Goal: Information Seeking & Learning: Learn about a topic

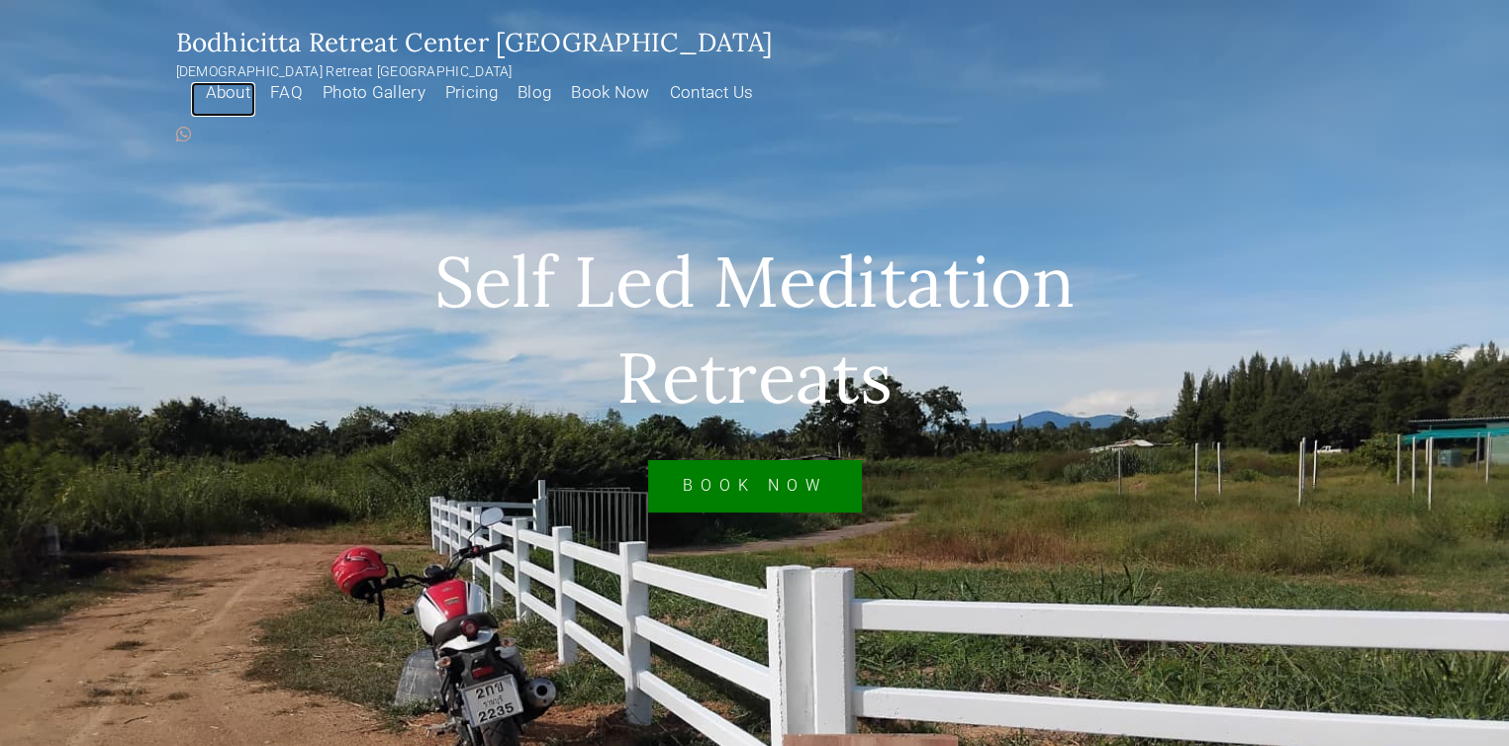
click at [256, 82] on link "About" at bounding box center [223, 99] width 65 height 35
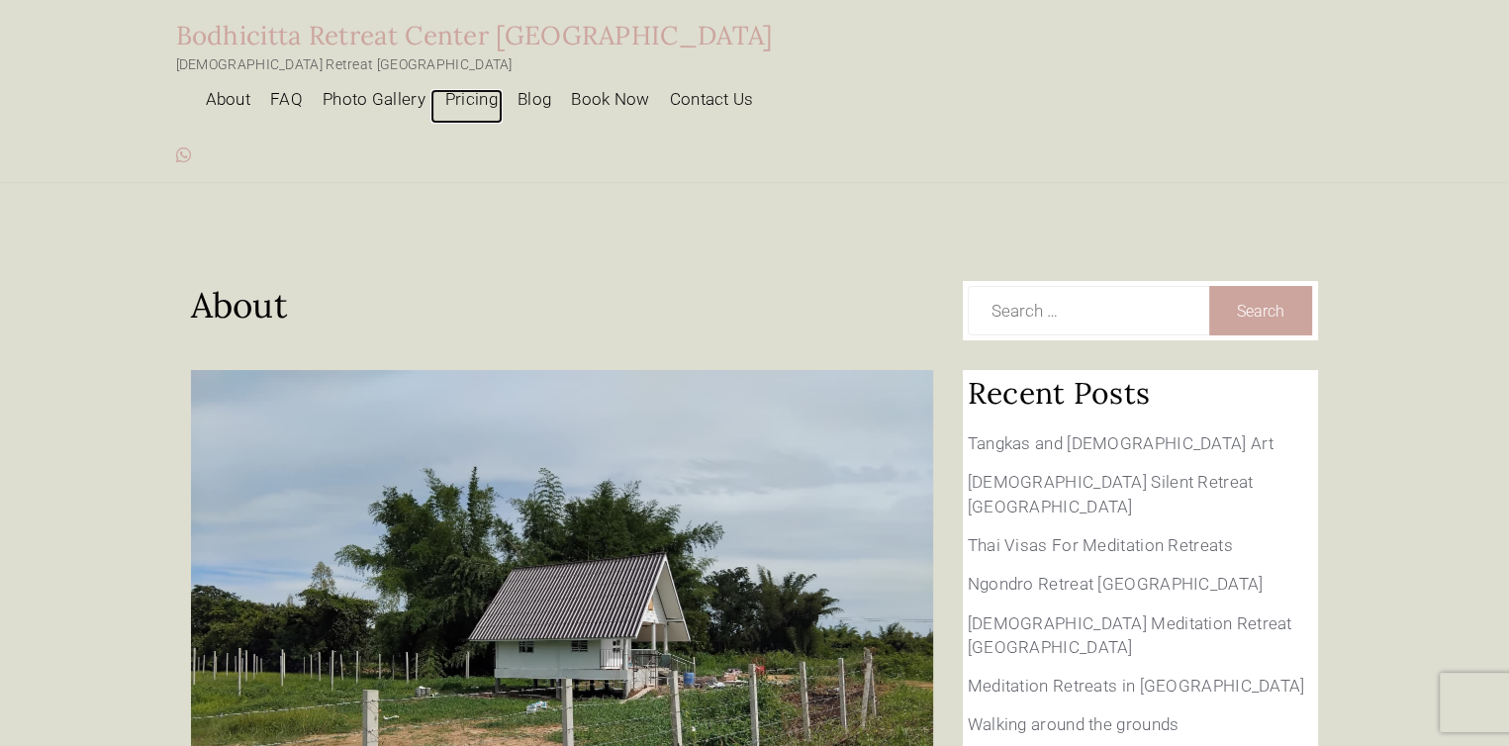
click at [503, 89] on link "Pricing" at bounding box center [466, 106] width 72 height 35
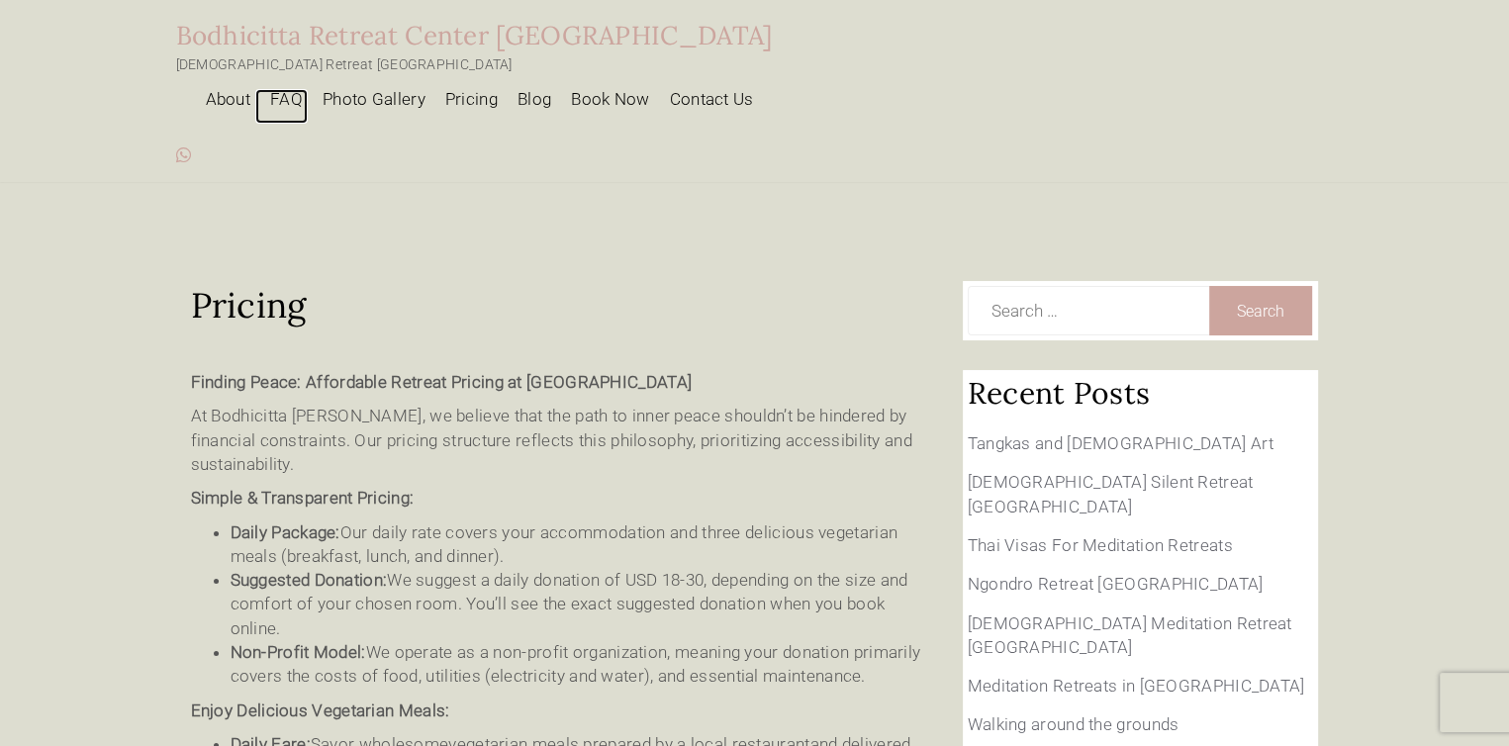
click at [308, 89] on link "FAQ" at bounding box center [281, 106] width 52 height 35
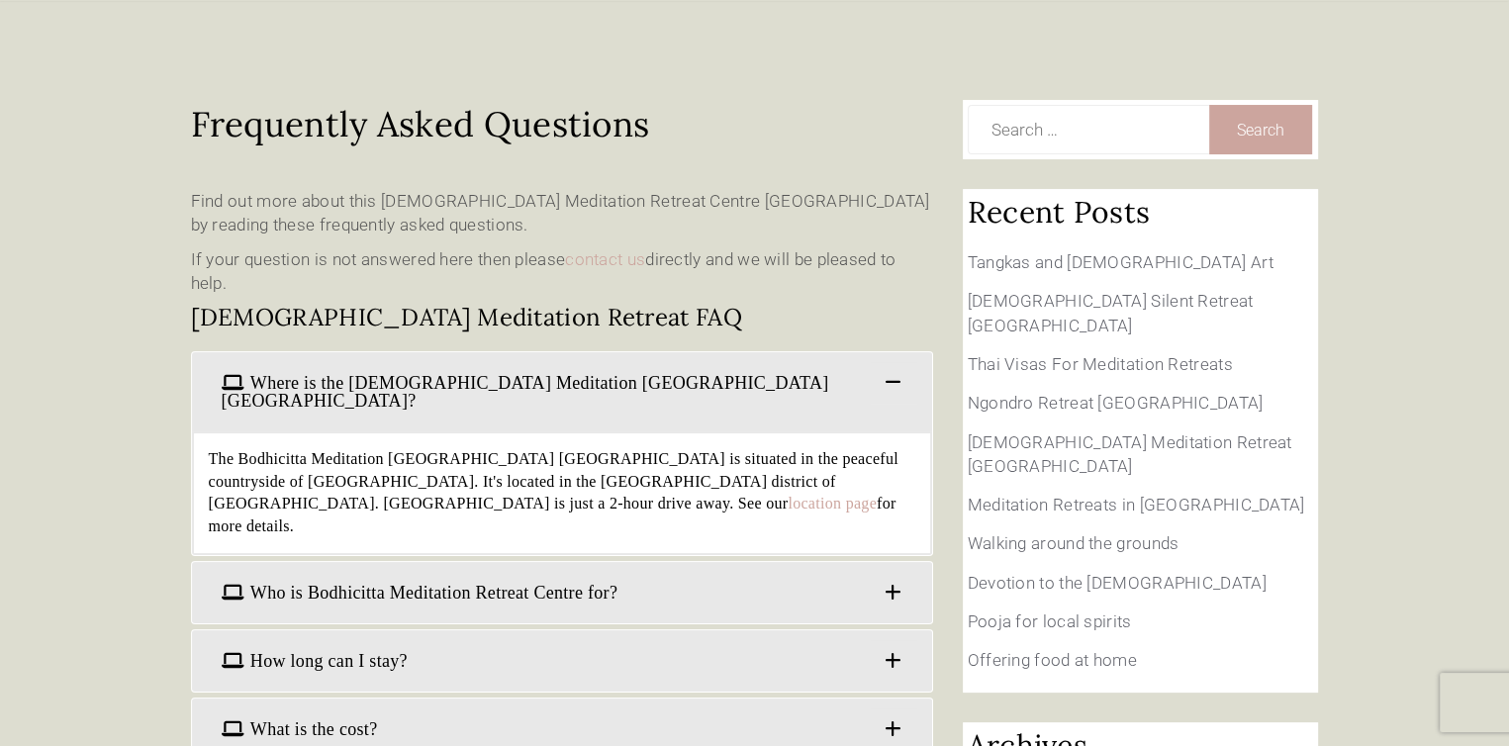
scroll to position [297, 0]
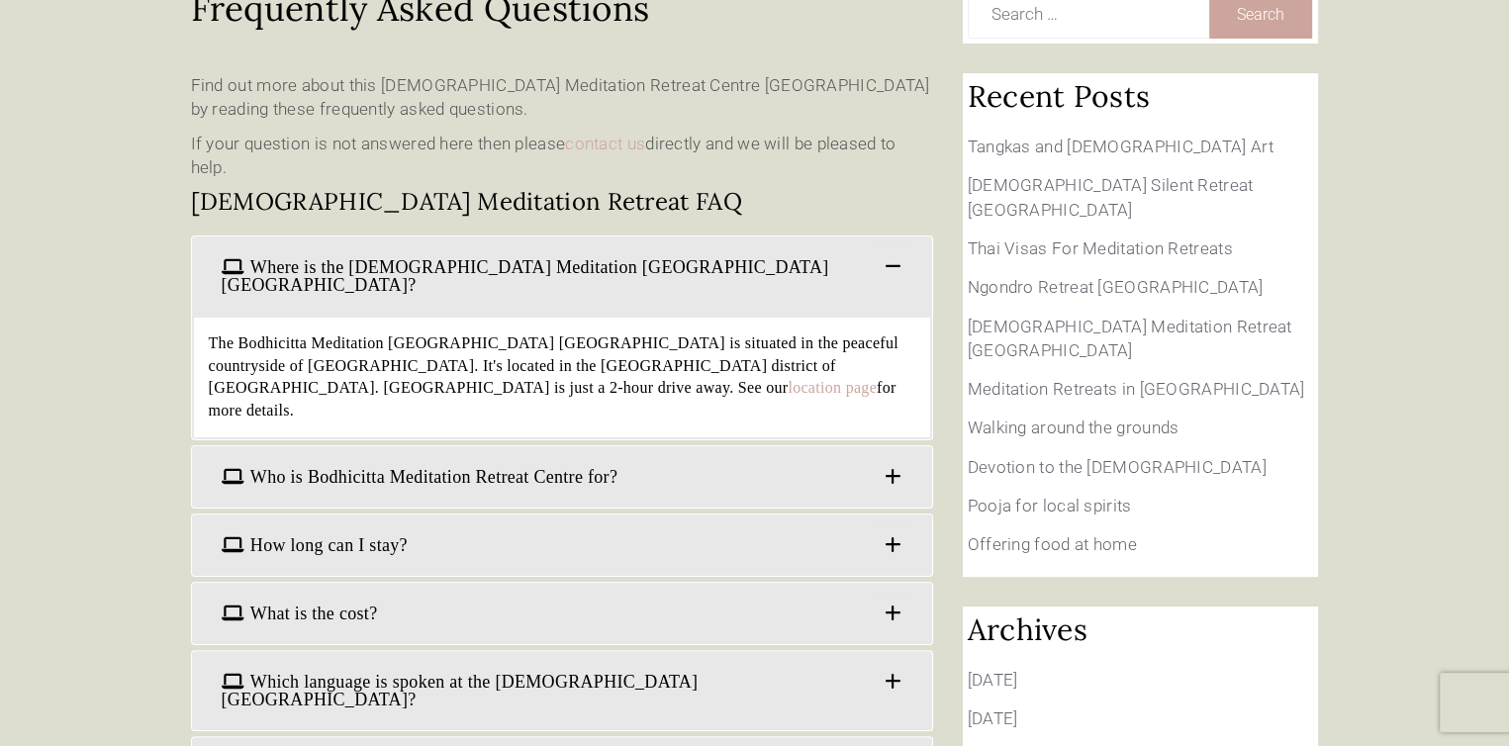
click at [898, 456] on span at bounding box center [893, 477] width 46 height 42
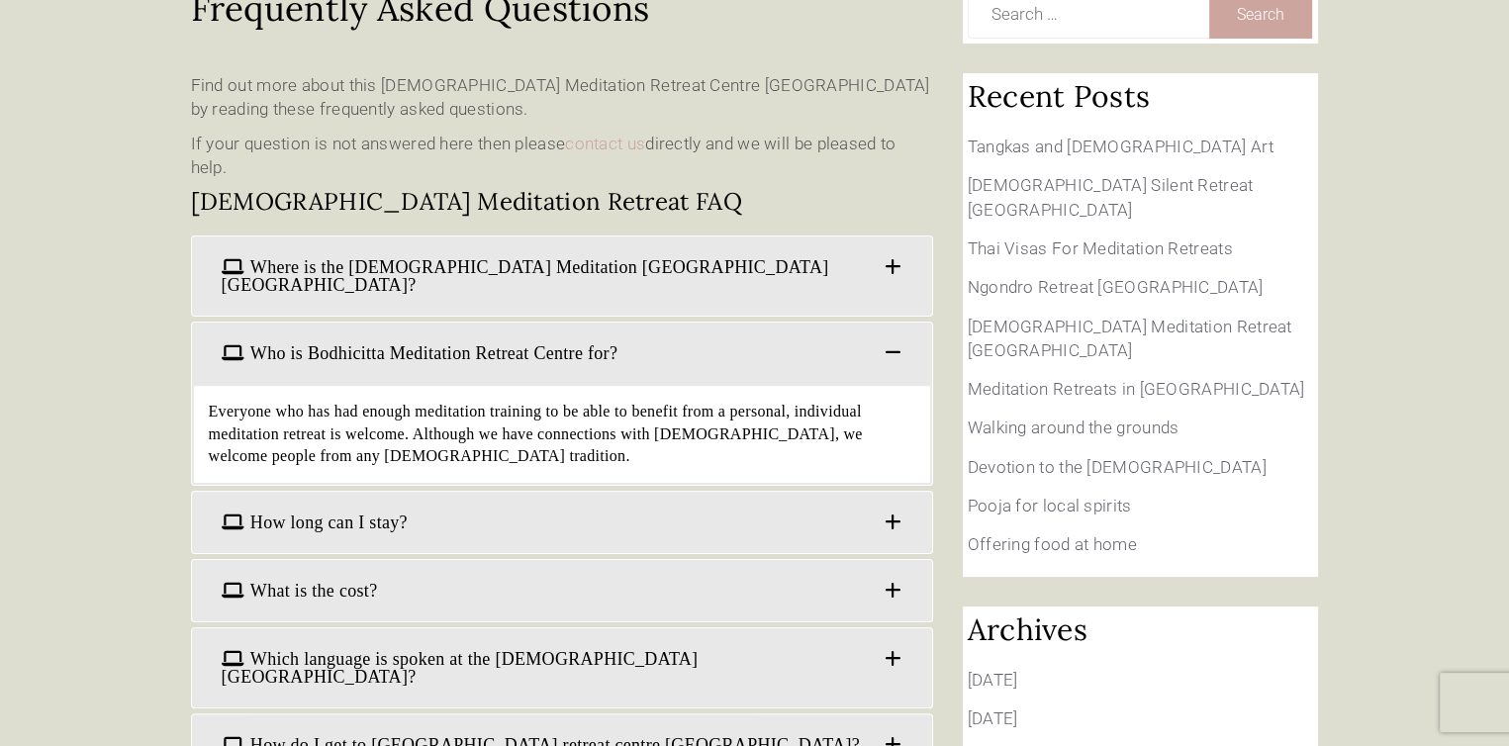
click at [894, 332] on span at bounding box center [893, 353] width 46 height 42
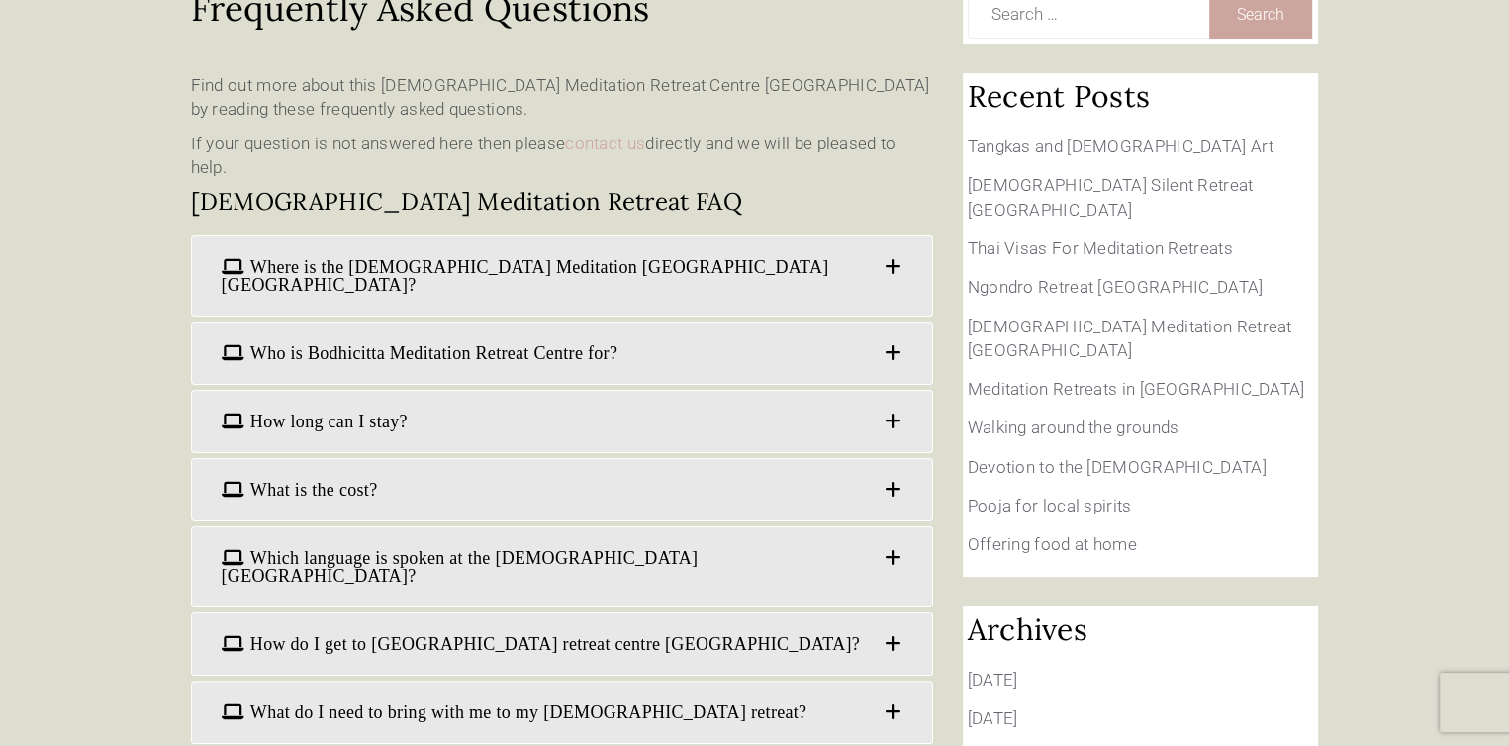
click at [896, 401] on span at bounding box center [893, 422] width 46 height 42
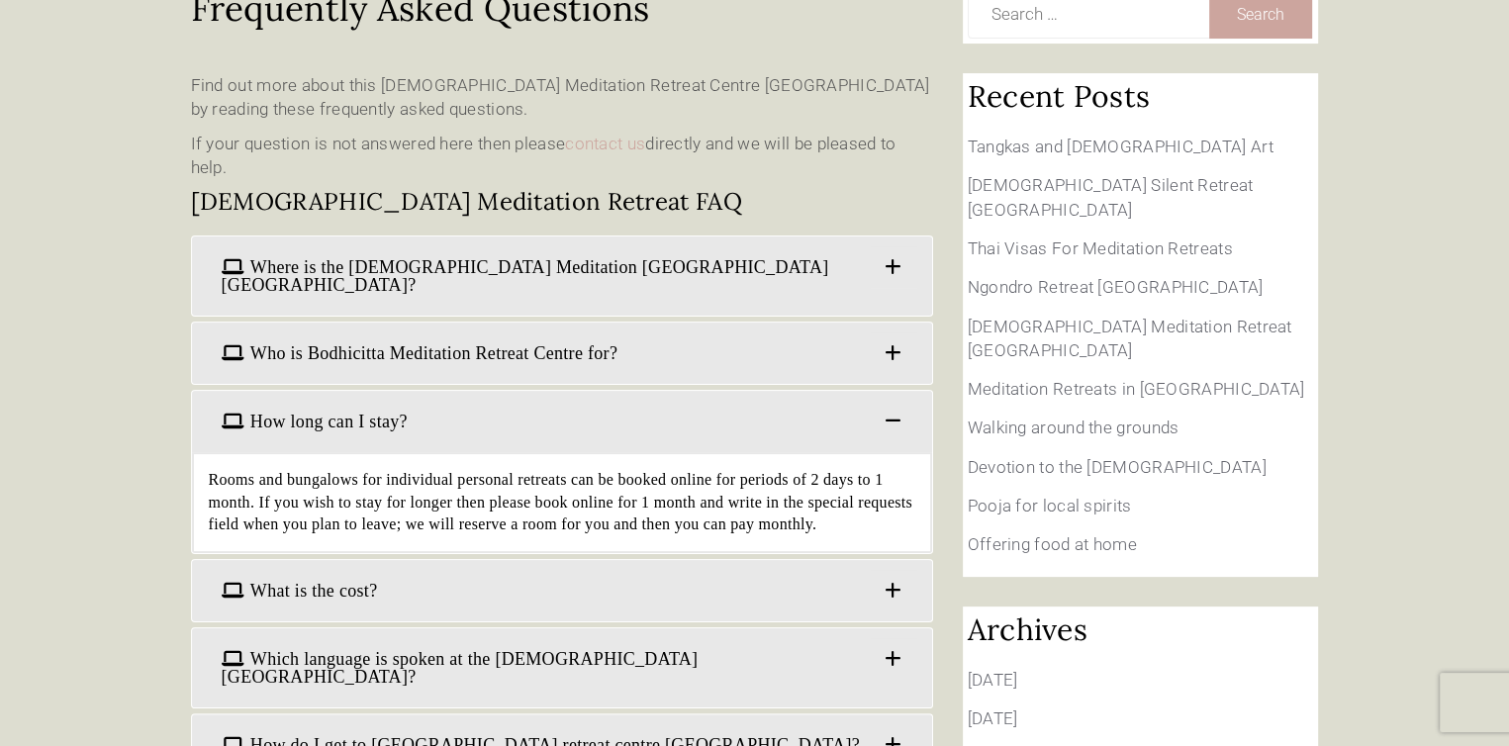
click at [895, 401] on span at bounding box center [893, 422] width 46 height 42
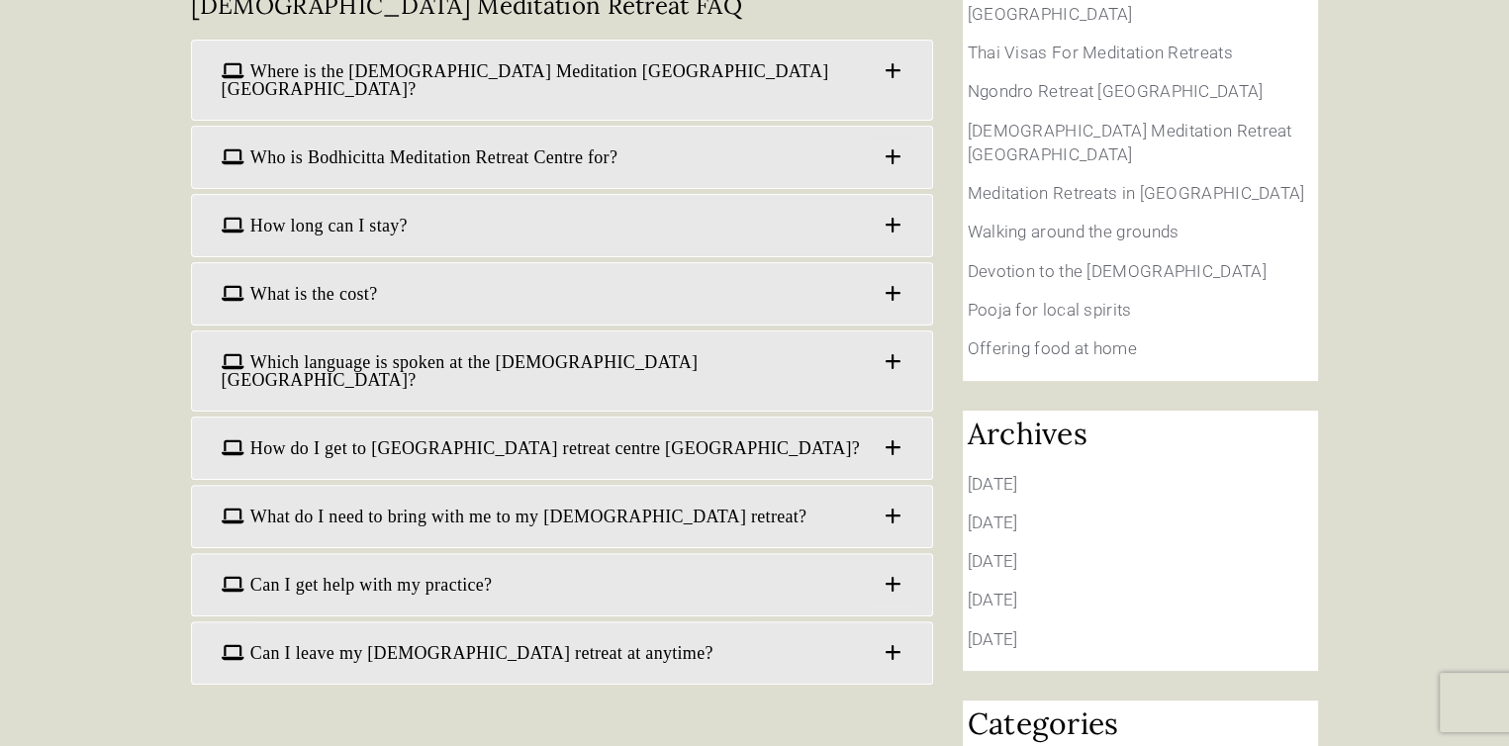
scroll to position [495, 0]
click at [893, 339] on span at bounding box center [893, 360] width 46 height 42
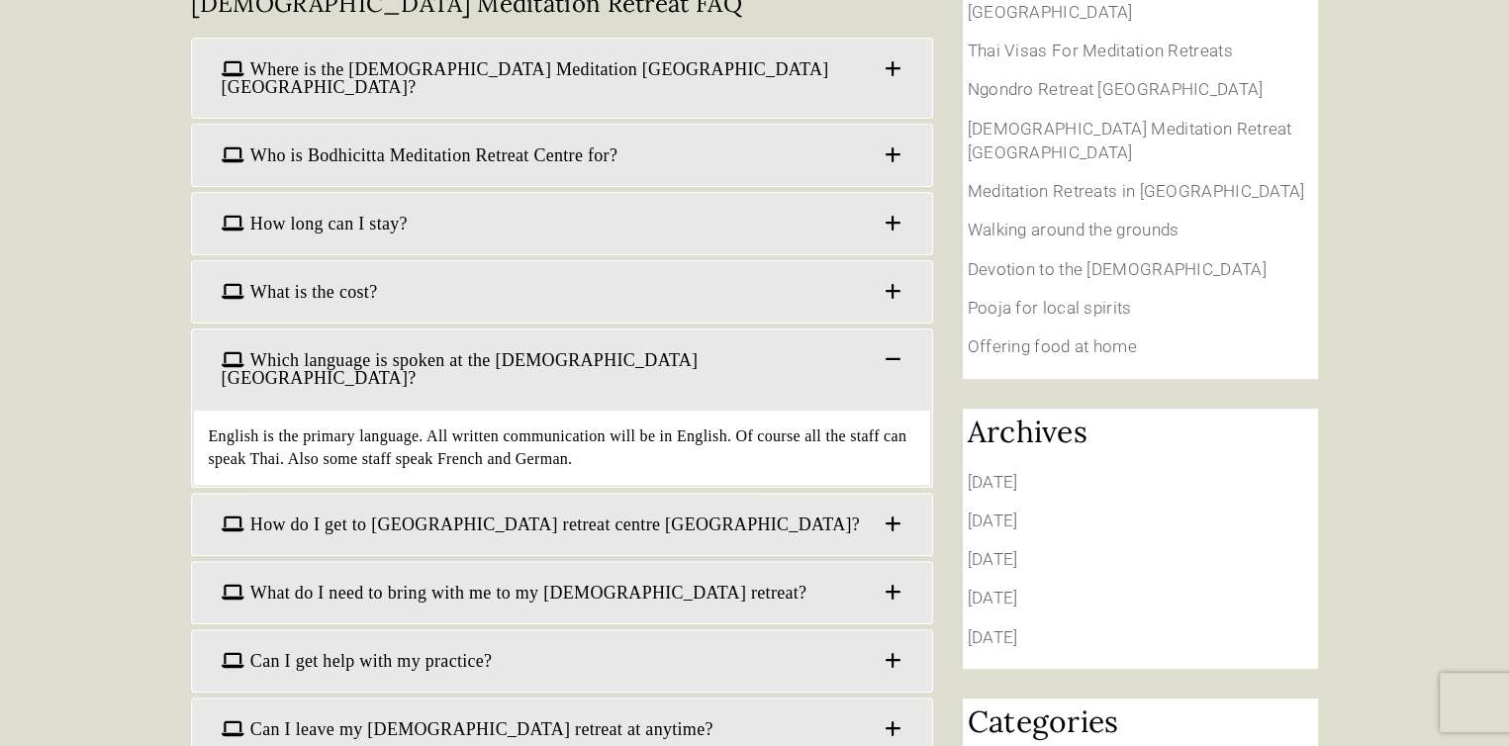
click at [893, 339] on span at bounding box center [893, 360] width 46 height 42
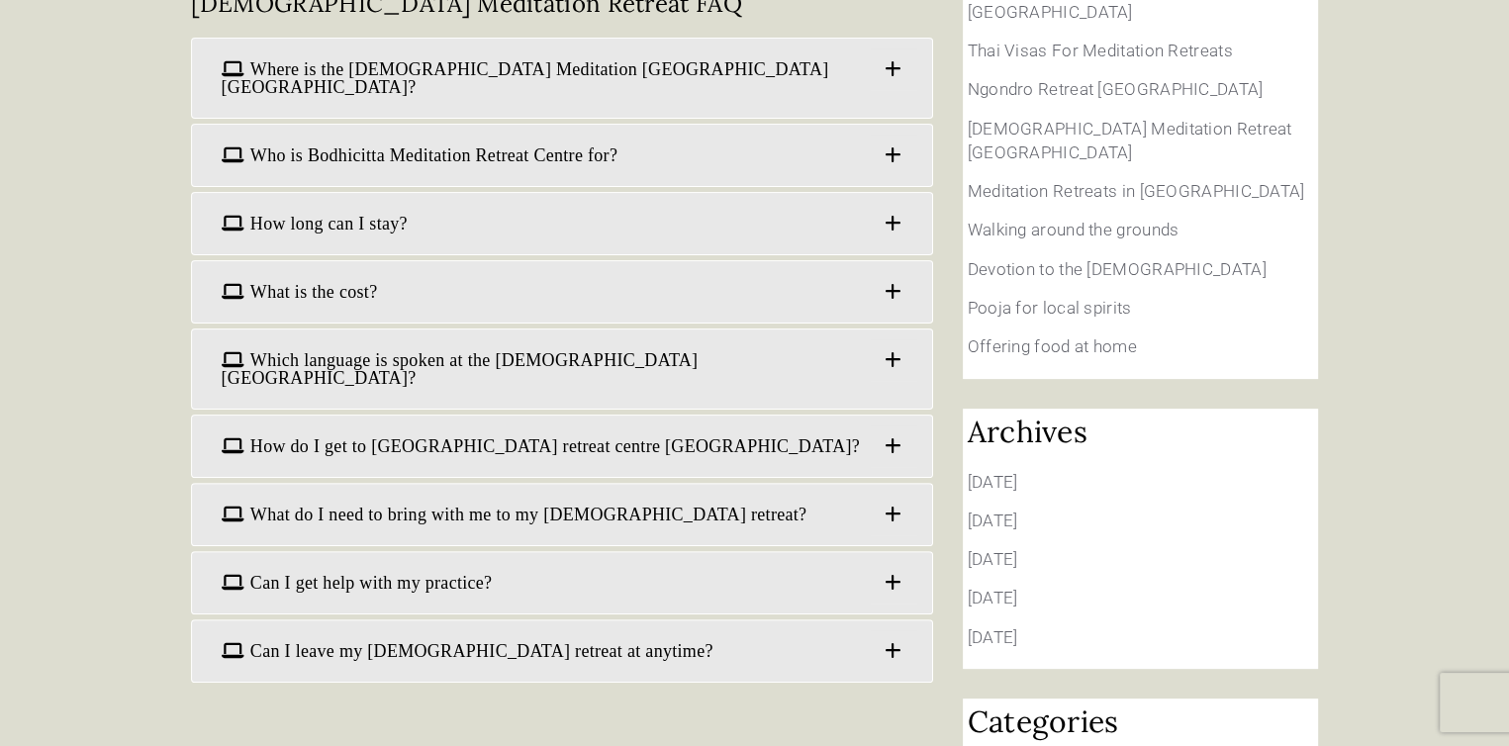
click at [893, 562] on span at bounding box center [893, 583] width 46 height 42
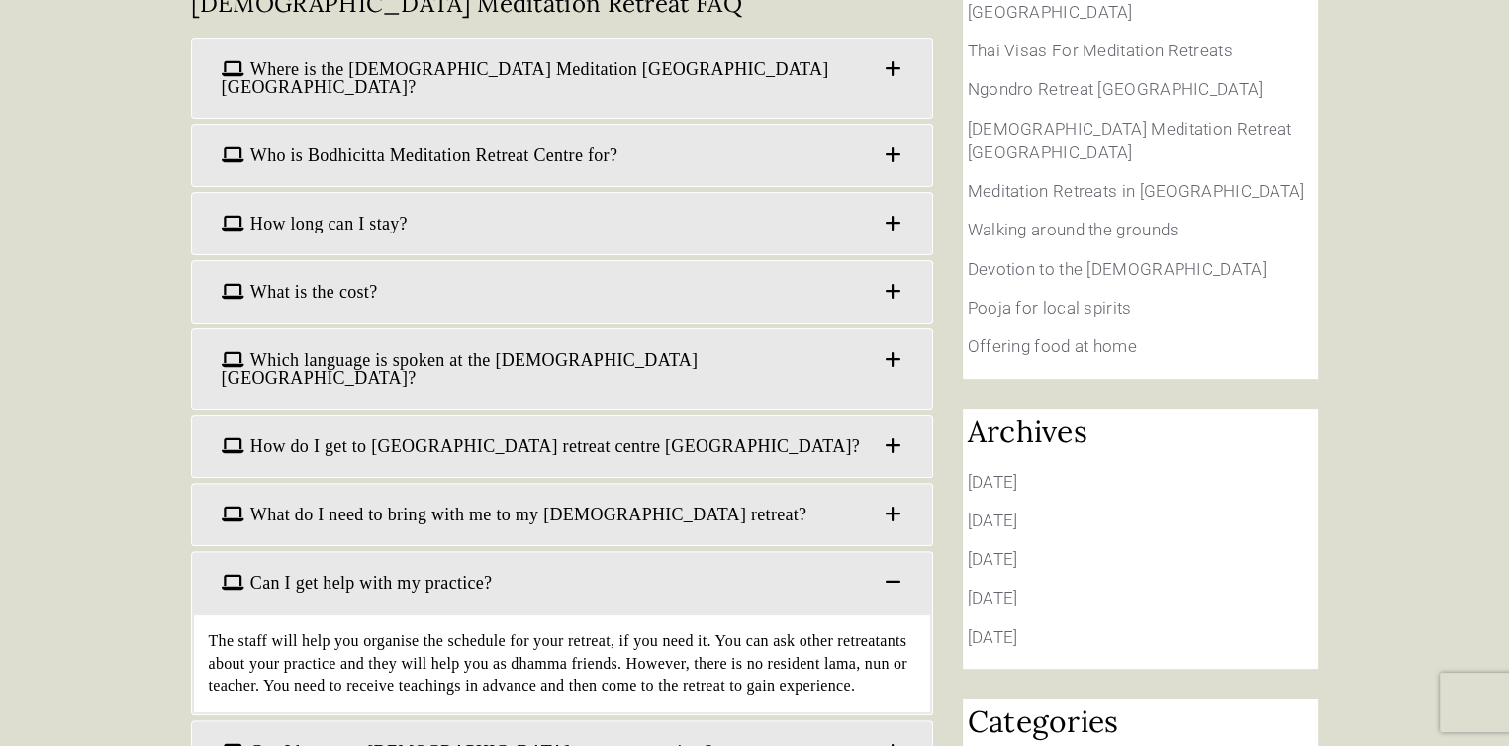
click at [889, 562] on span at bounding box center [893, 583] width 46 height 42
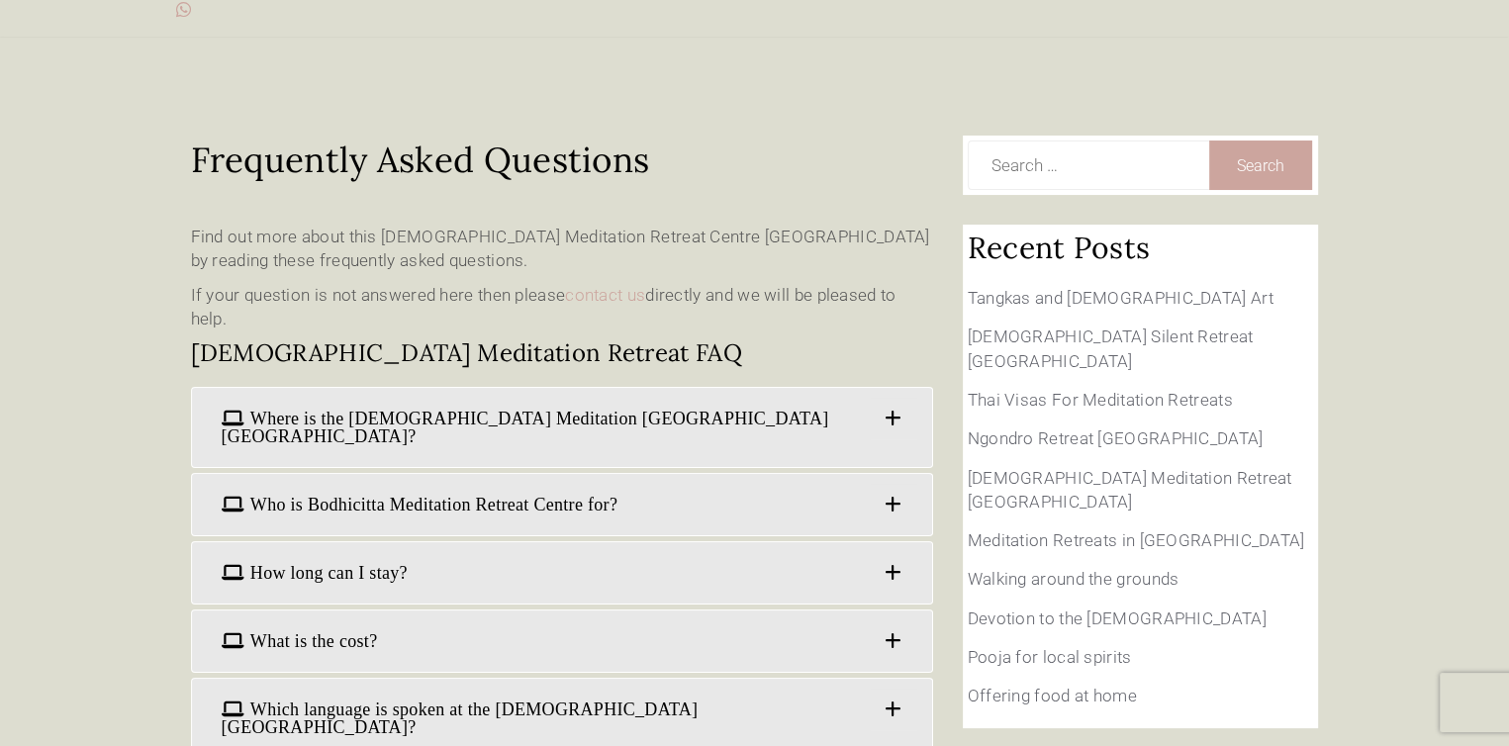
scroll to position [0, 0]
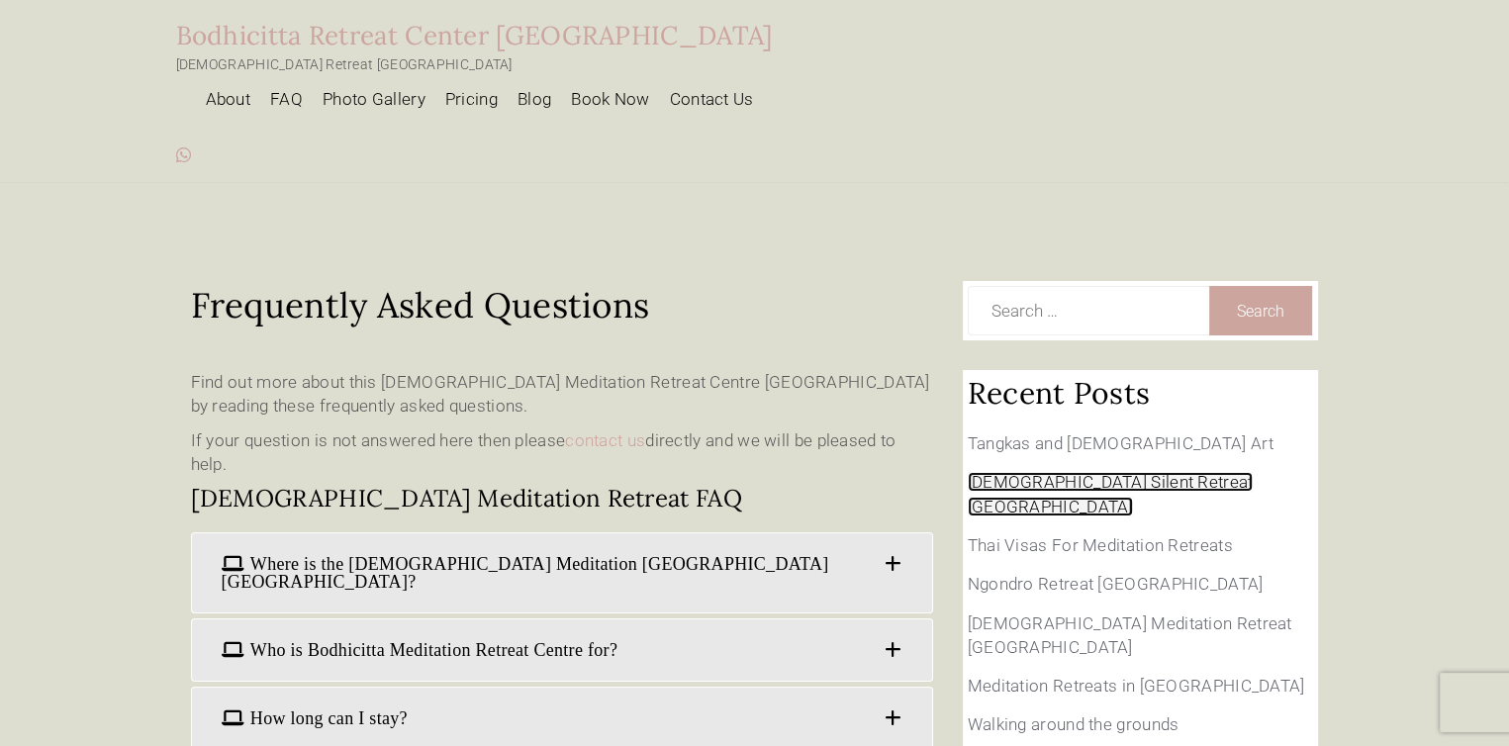
click at [1132, 472] on link "[DEMOGRAPHIC_DATA] Silent Retreat [GEOGRAPHIC_DATA]" at bounding box center [1111, 494] width 286 height 44
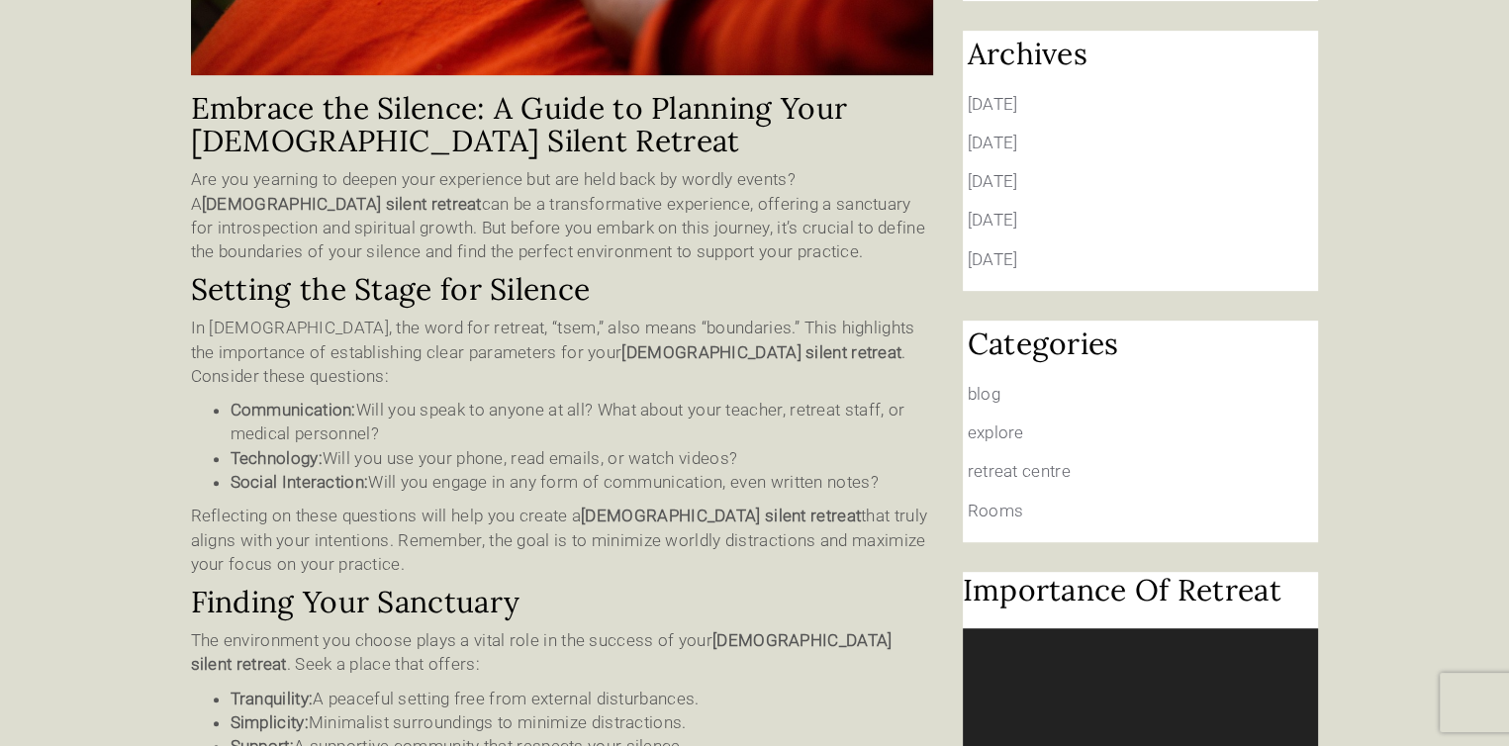
scroll to position [693, 0]
